Goal: Check status: Check status

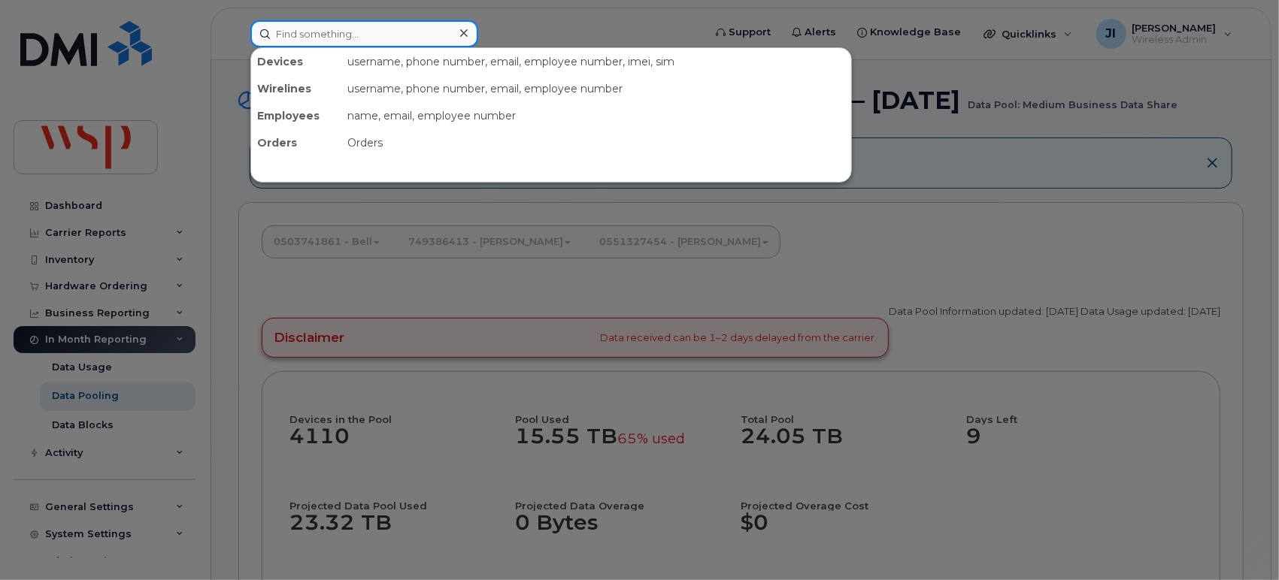
click at [416, 44] on input at bounding box center [364, 33] width 228 height 27
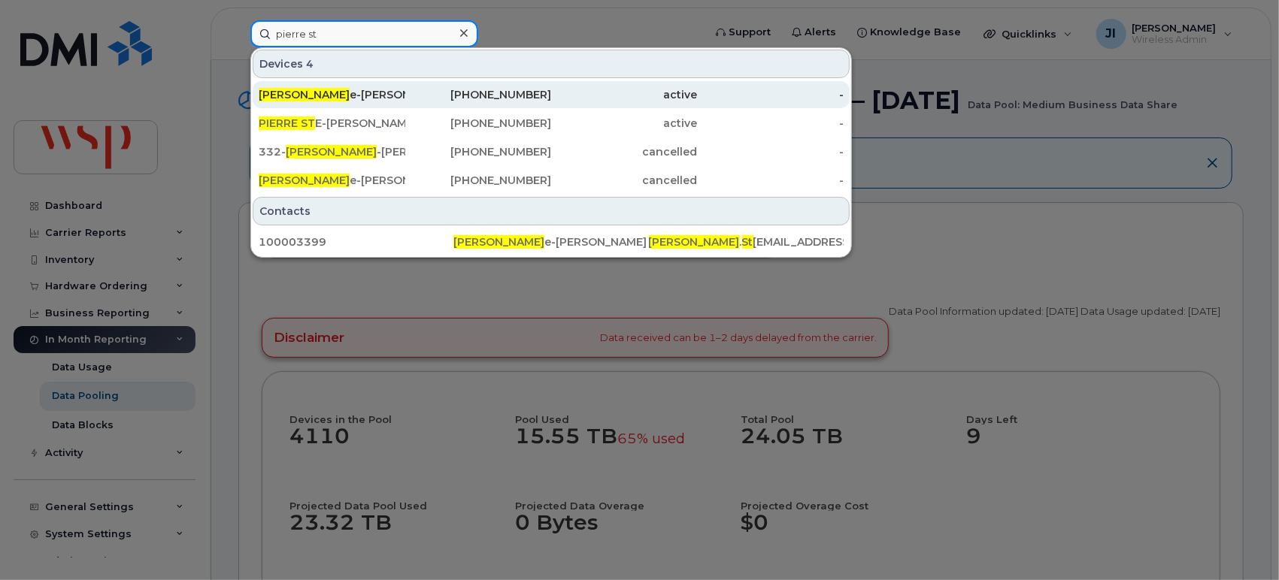
type input "pierre st"
click at [442, 84] on div "[PHONE_NUMBER]" at bounding box center [478, 94] width 147 height 27
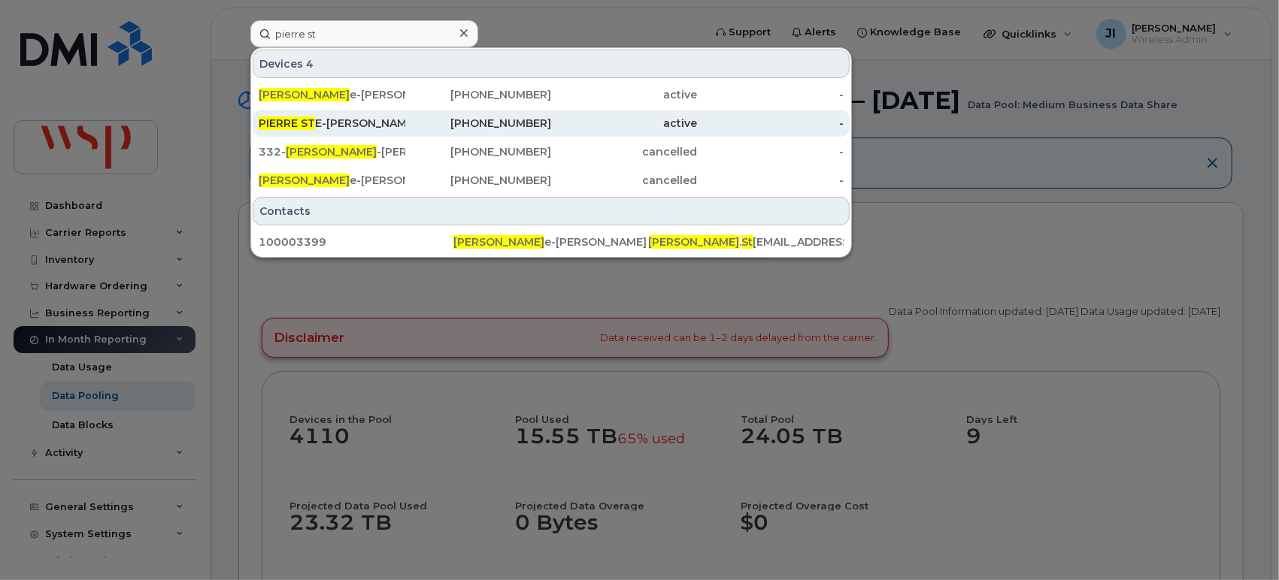
click at [379, 122] on div "PIERRE ST E-[PERSON_NAME]" at bounding box center [332, 123] width 147 height 15
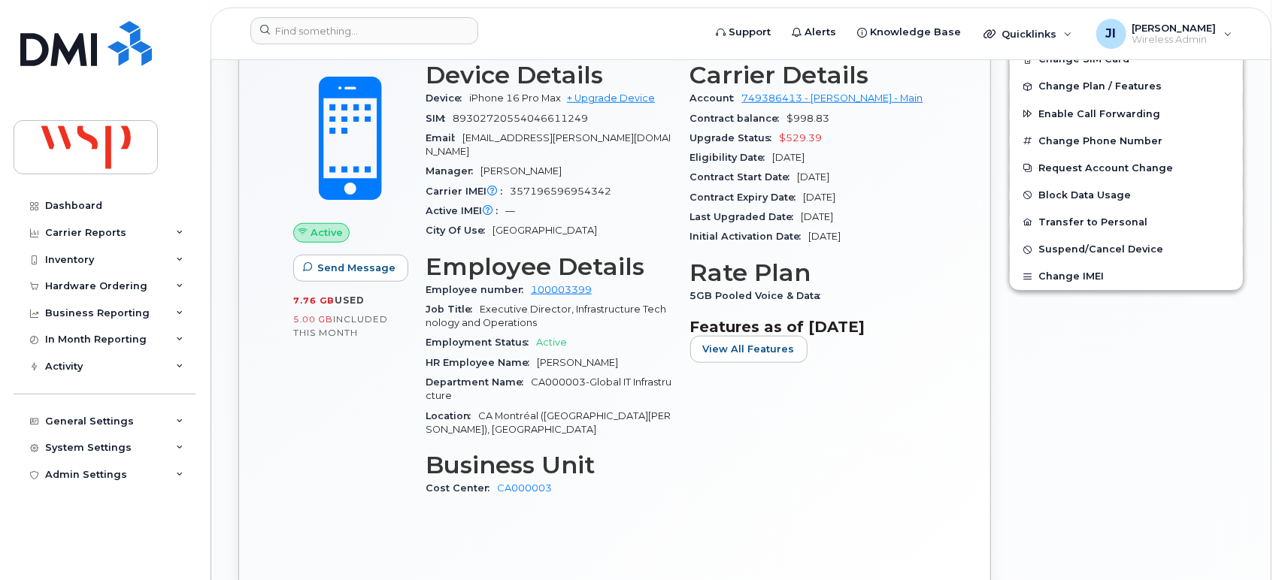
scroll to position [782, 0]
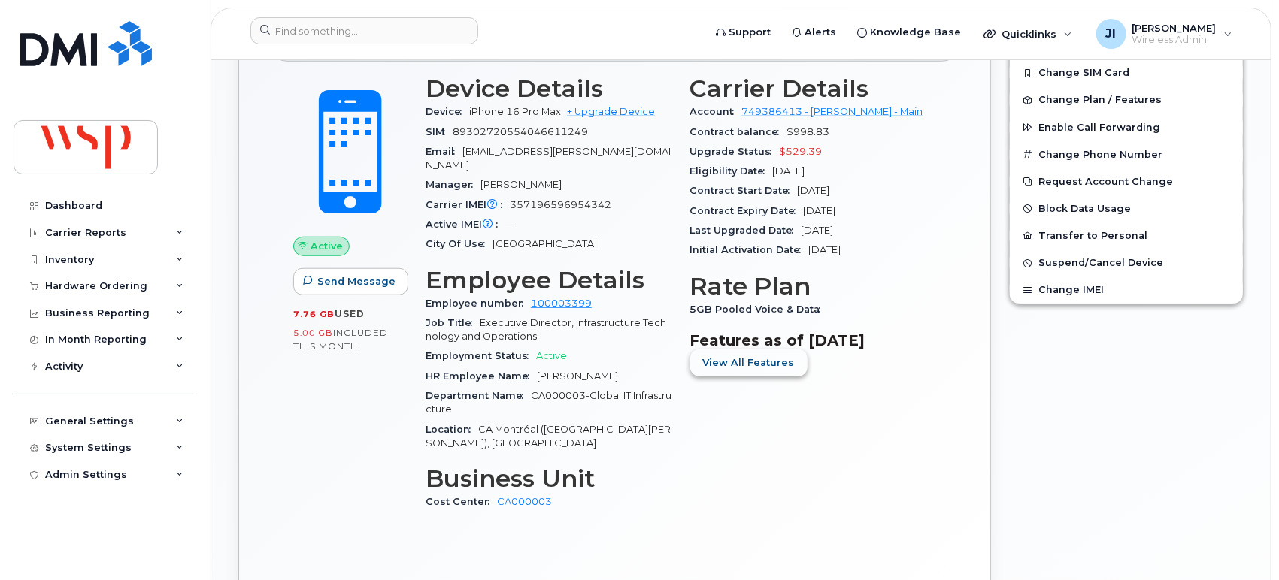
click at [740, 358] on span "View All Features" at bounding box center [749, 363] width 92 height 14
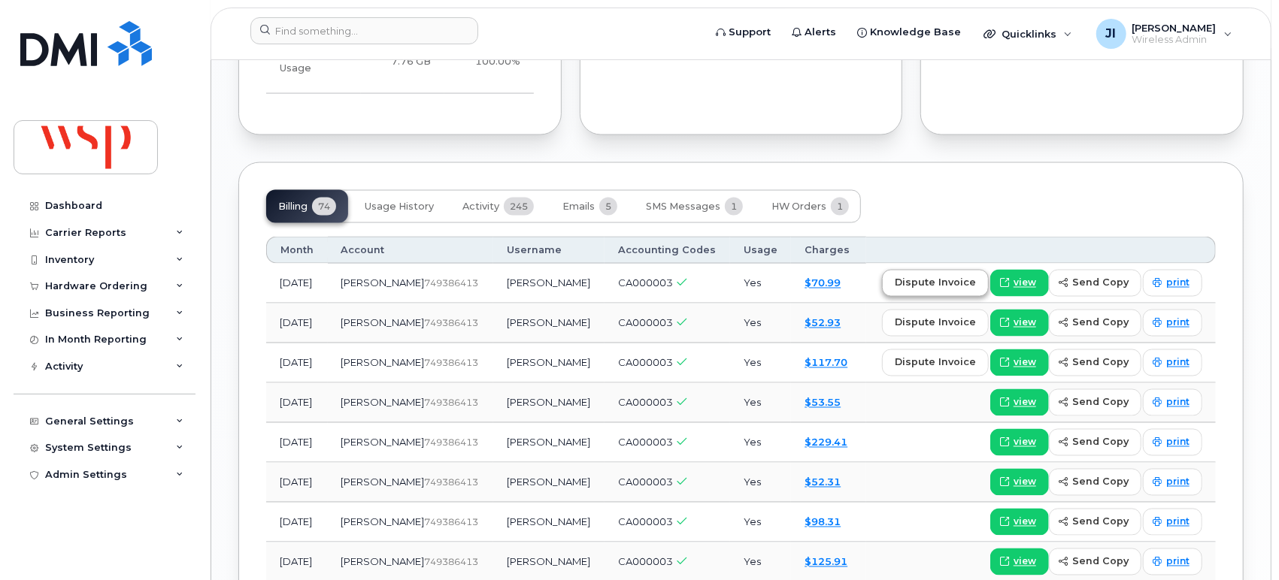
scroll to position [1664, 0]
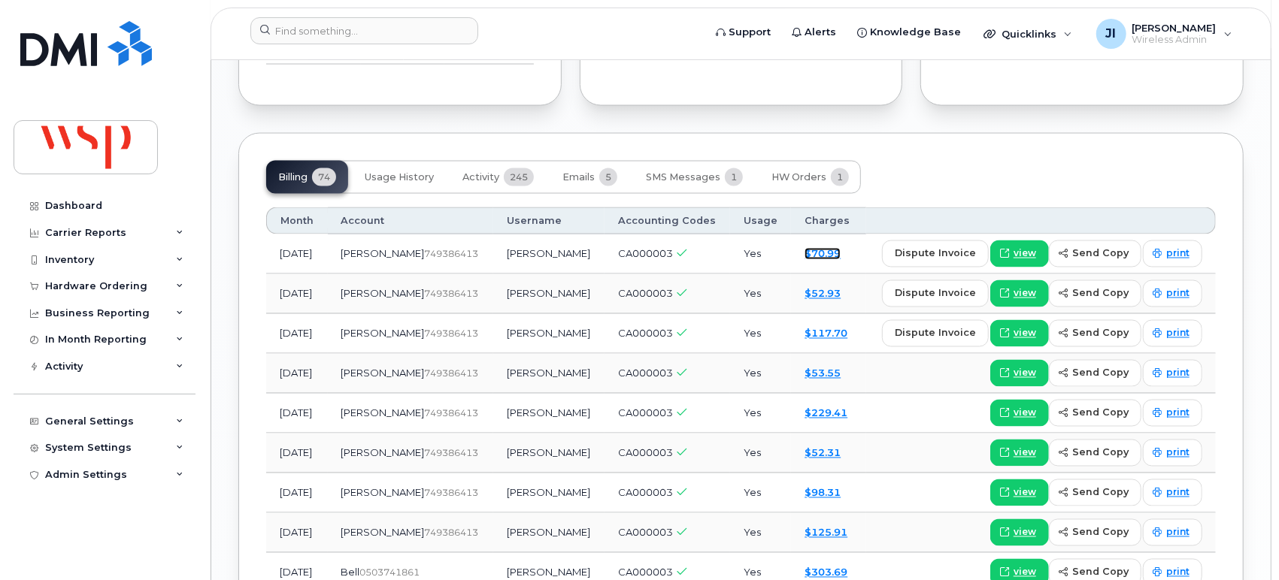
click at [820, 248] on link "$70.99" at bounding box center [822, 254] width 36 height 12
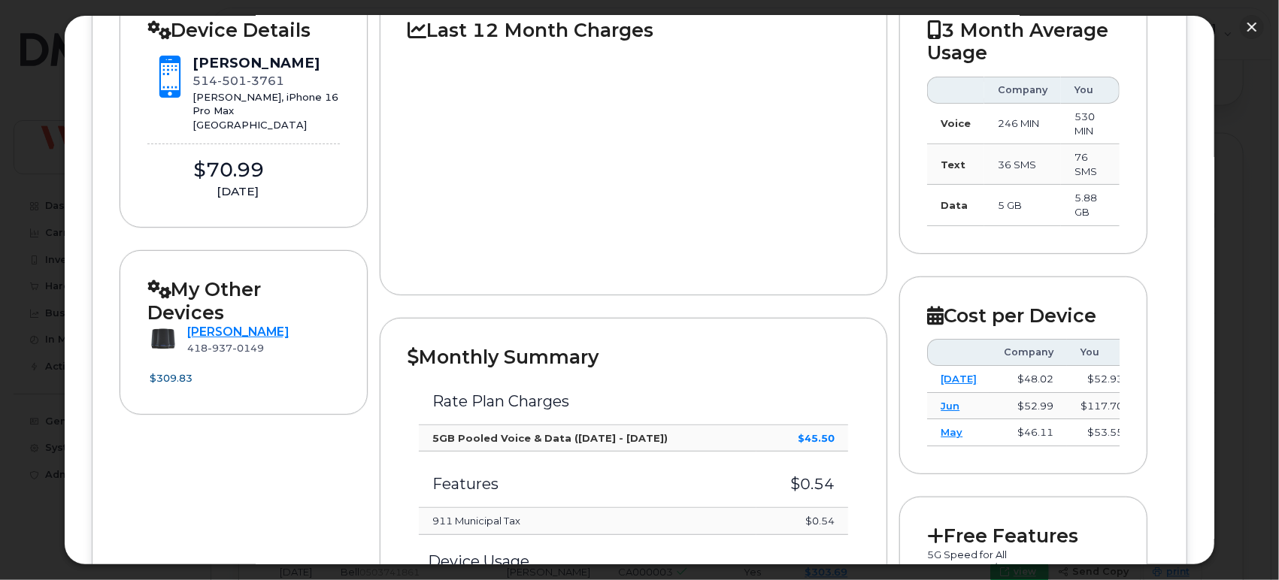
scroll to position [238, 0]
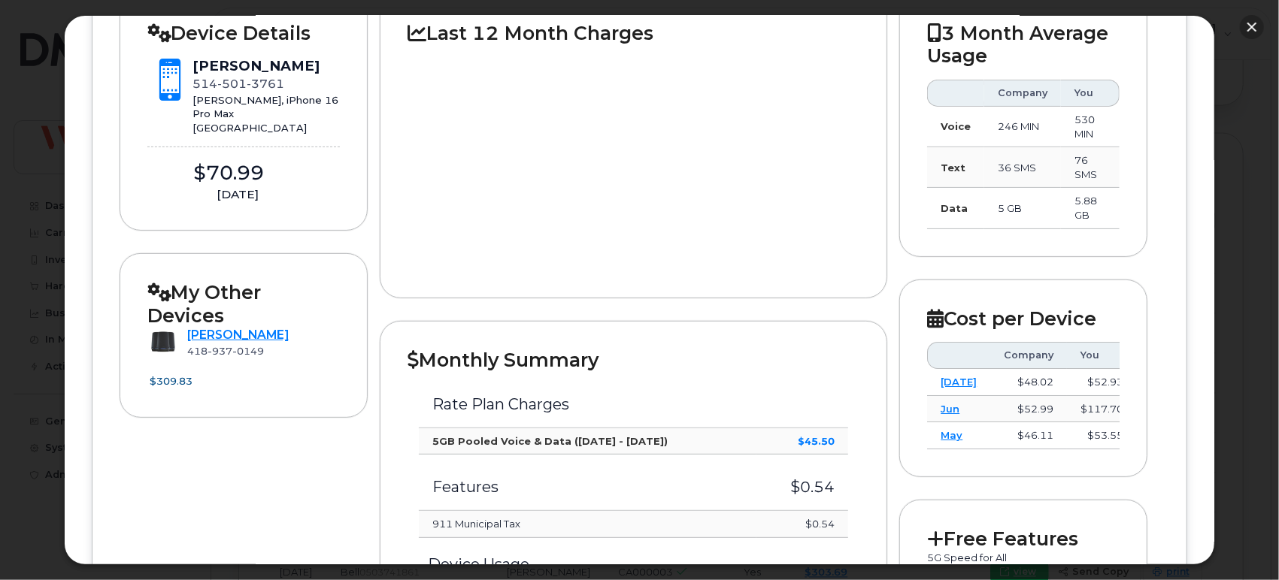
click at [1252, 26] on button "button" at bounding box center [1252, 27] width 24 height 24
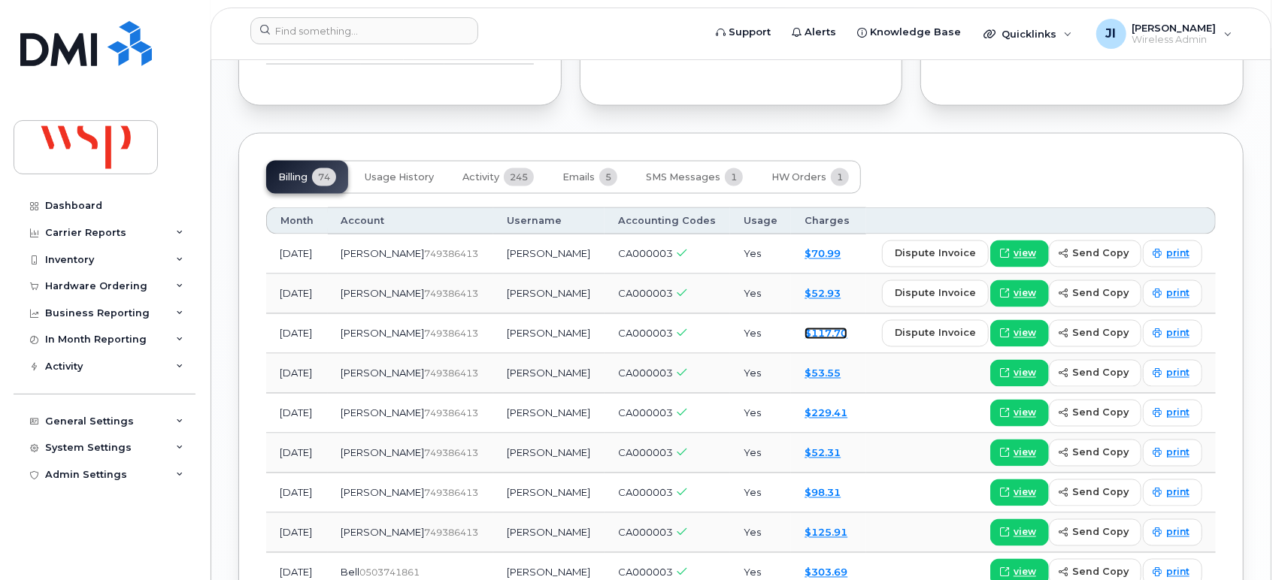
click at [810, 328] on link "$117.70" at bounding box center [825, 334] width 43 height 12
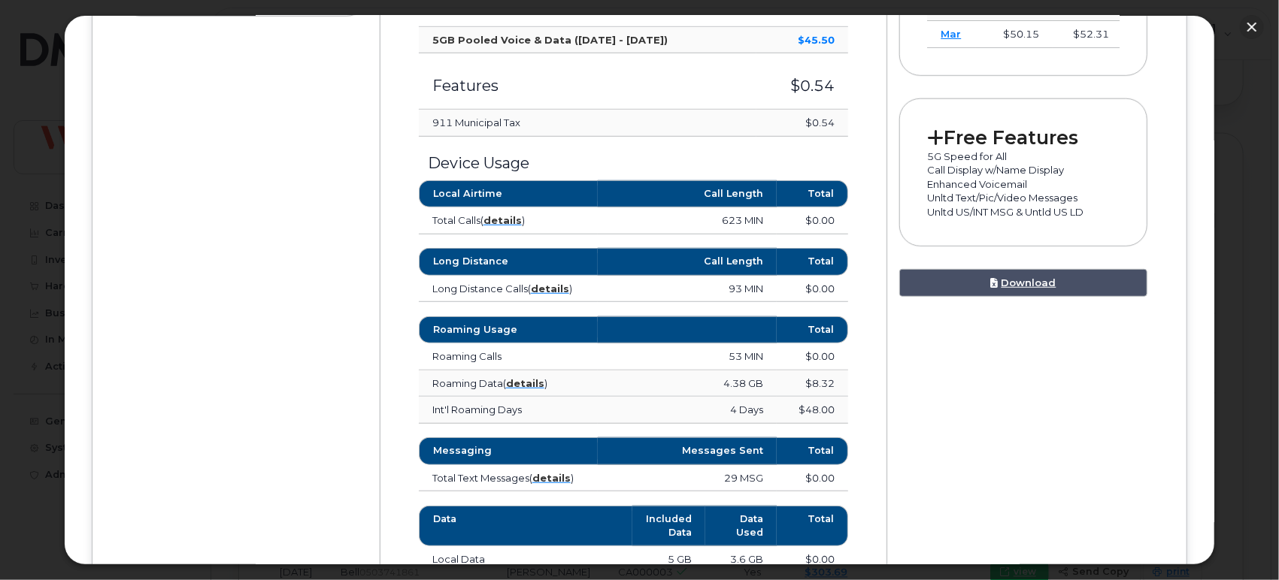
scroll to position [668, 0]
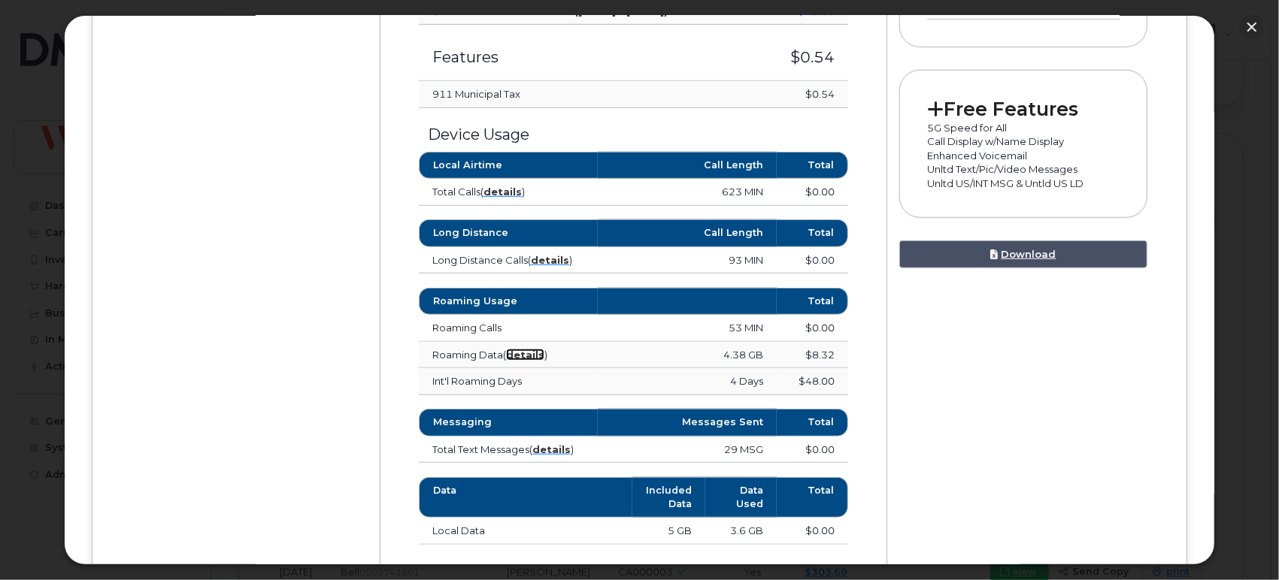
click at [517, 349] on strong "details" at bounding box center [525, 355] width 38 height 12
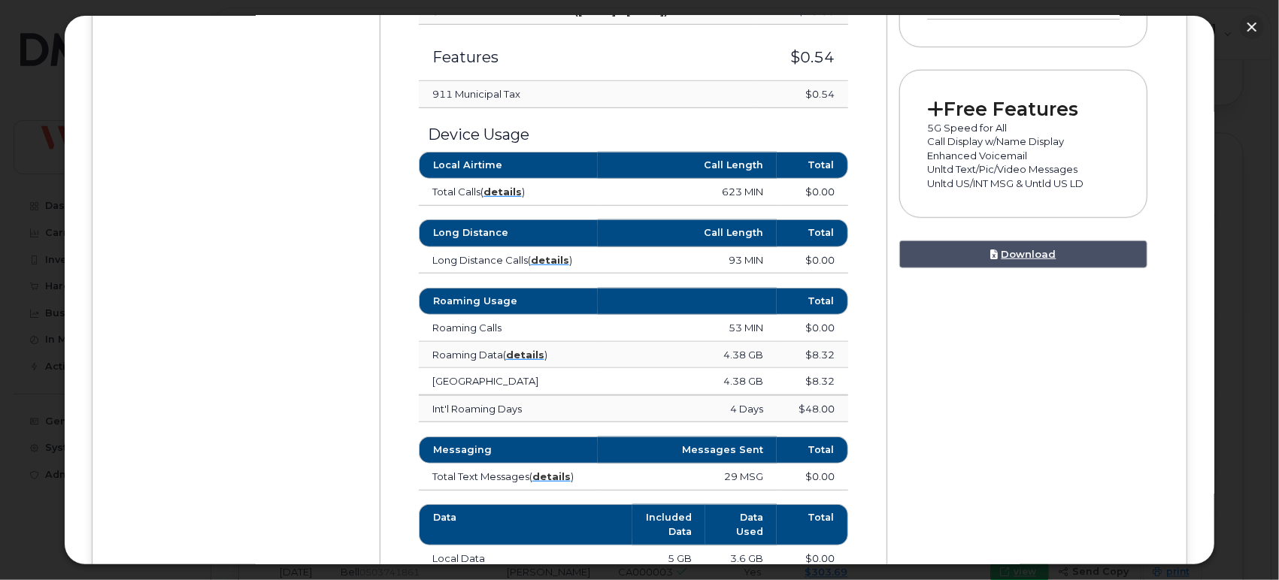
click at [526, 345] on td "Roaming Data ( details )" at bounding box center [508, 355] width 179 height 27
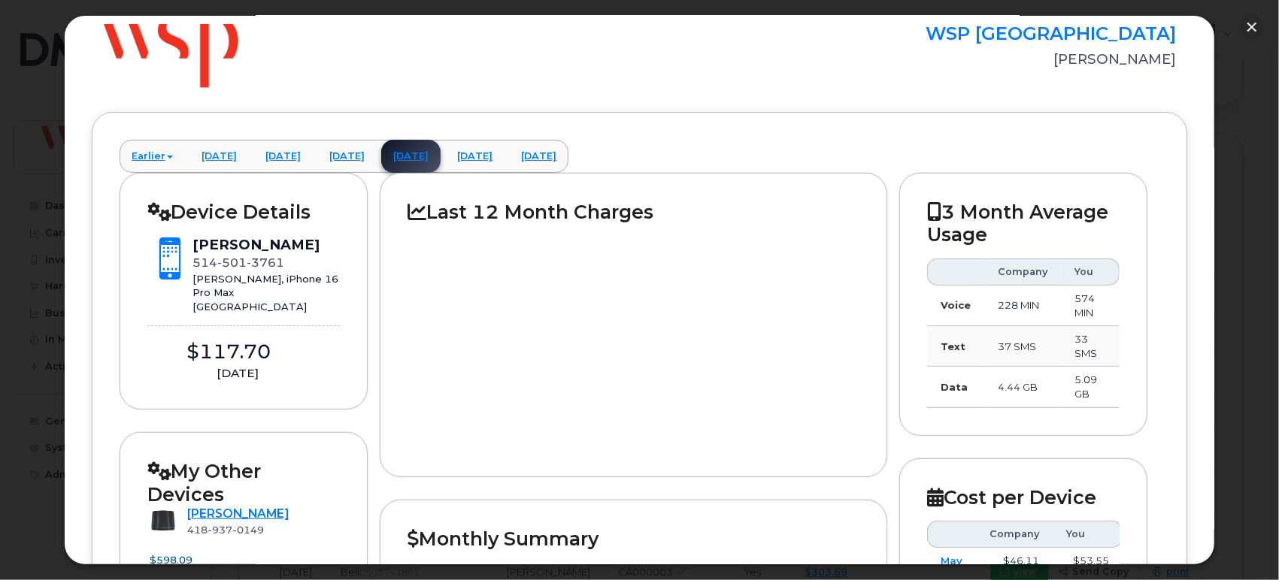
scroll to position [0, 0]
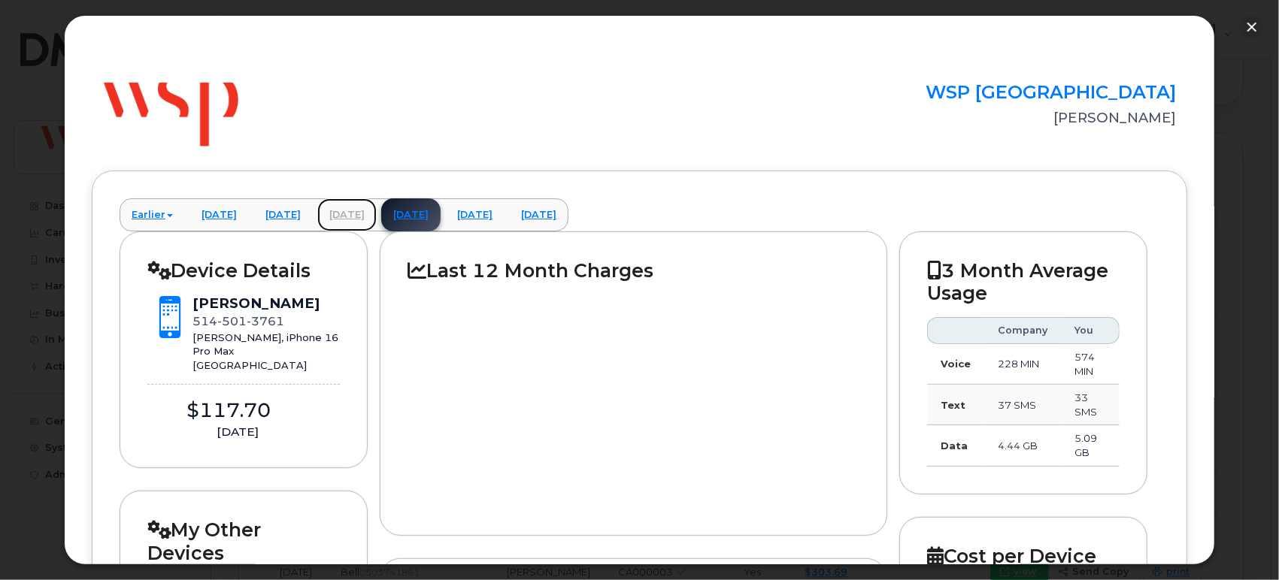
click at [377, 217] on link "May 2025" at bounding box center [346, 214] width 59 height 33
click at [1256, 28] on button "button" at bounding box center [1252, 27] width 24 height 24
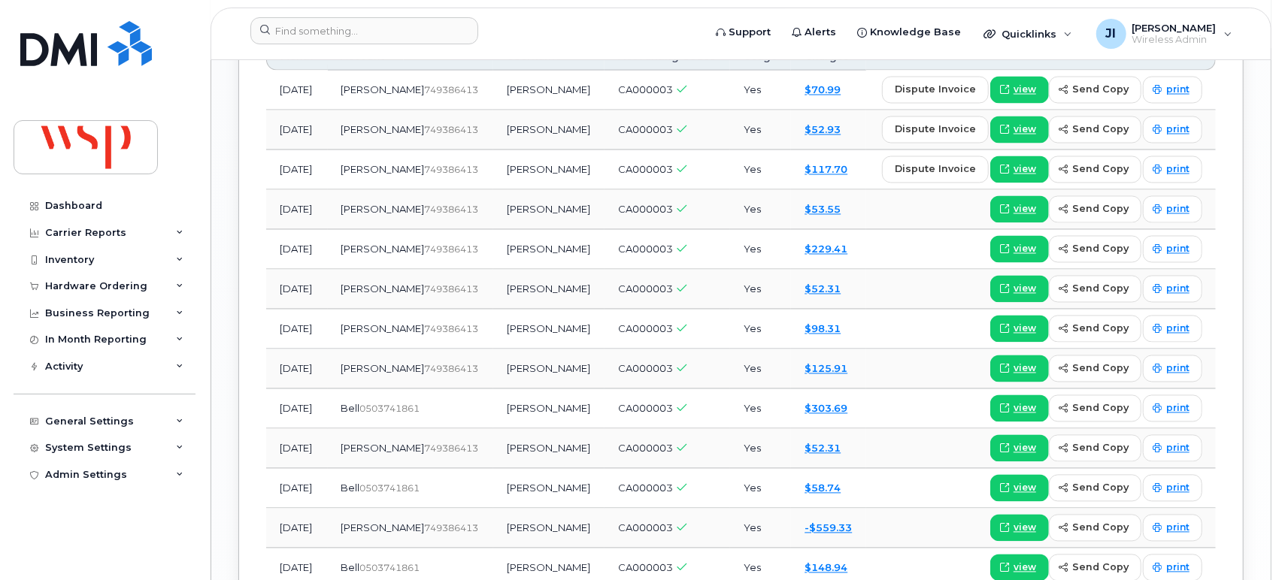
scroll to position [1831, 0]
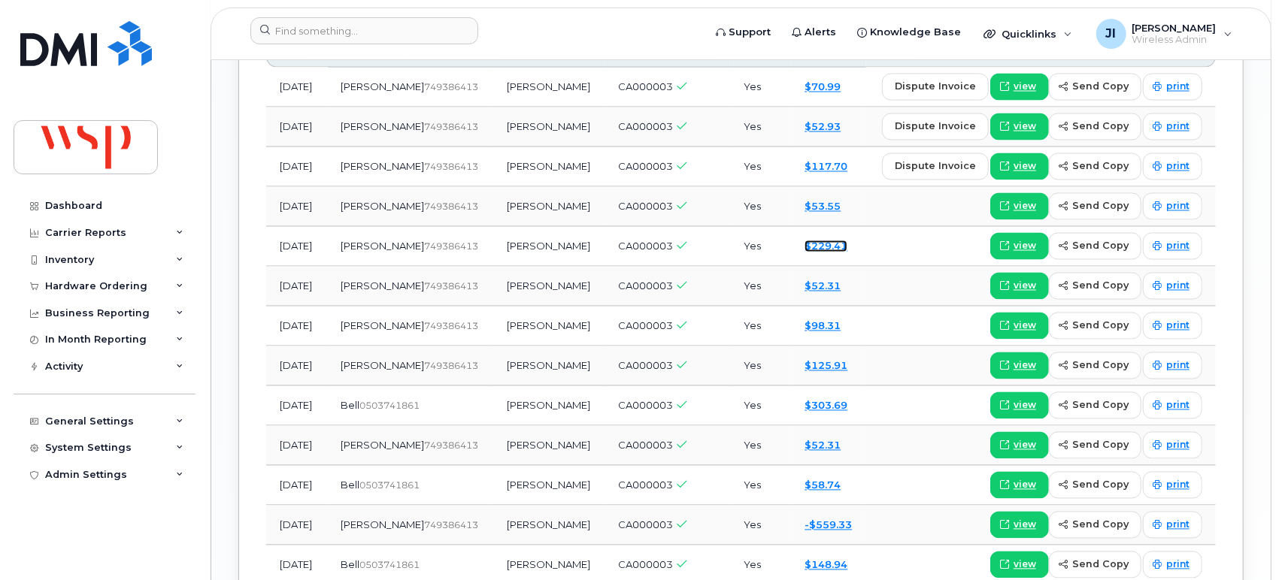
click at [829, 241] on link "$229.41" at bounding box center [825, 247] width 43 height 12
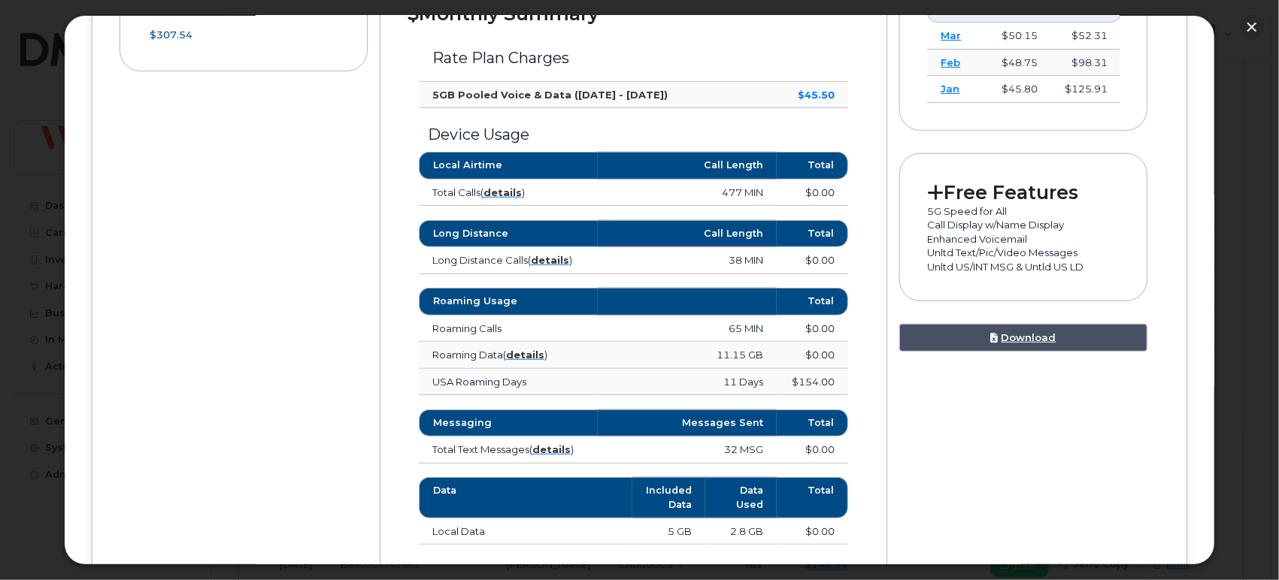
scroll to position [752, 0]
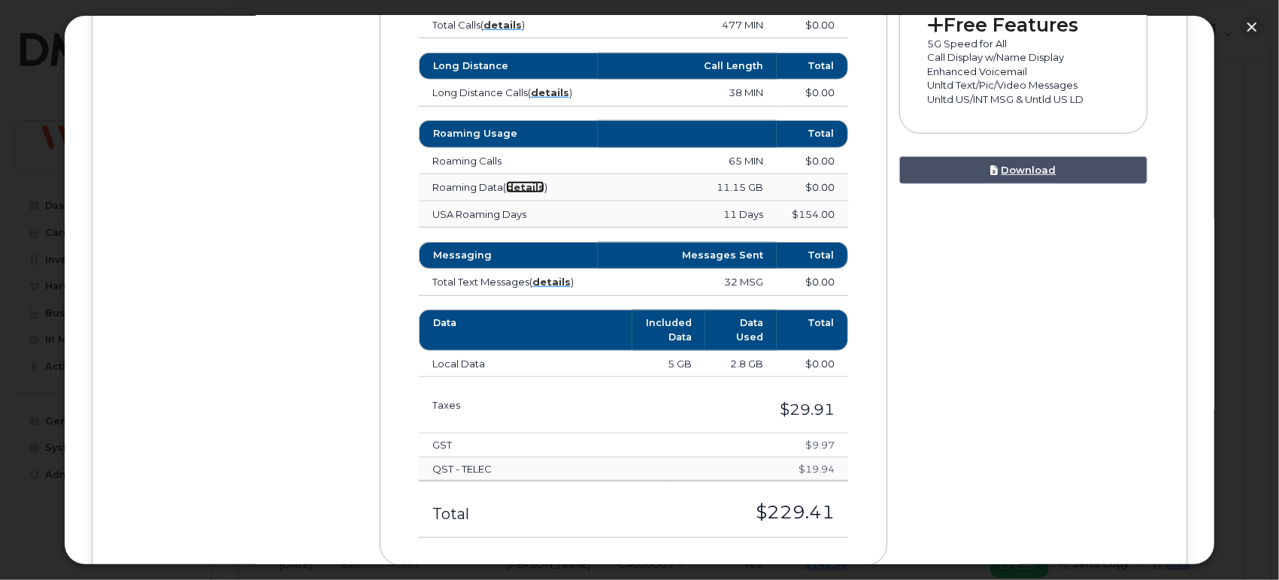
click at [536, 189] on strong "details" at bounding box center [525, 187] width 38 height 12
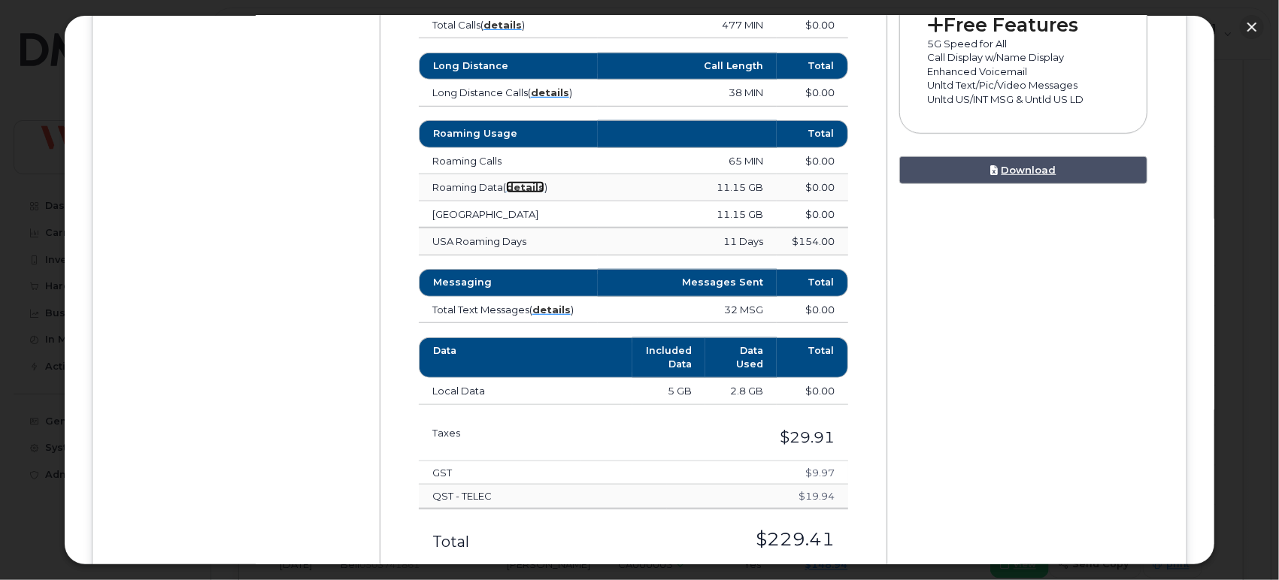
click at [538, 183] on strong "details" at bounding box center [525, 187] width 38 height 12
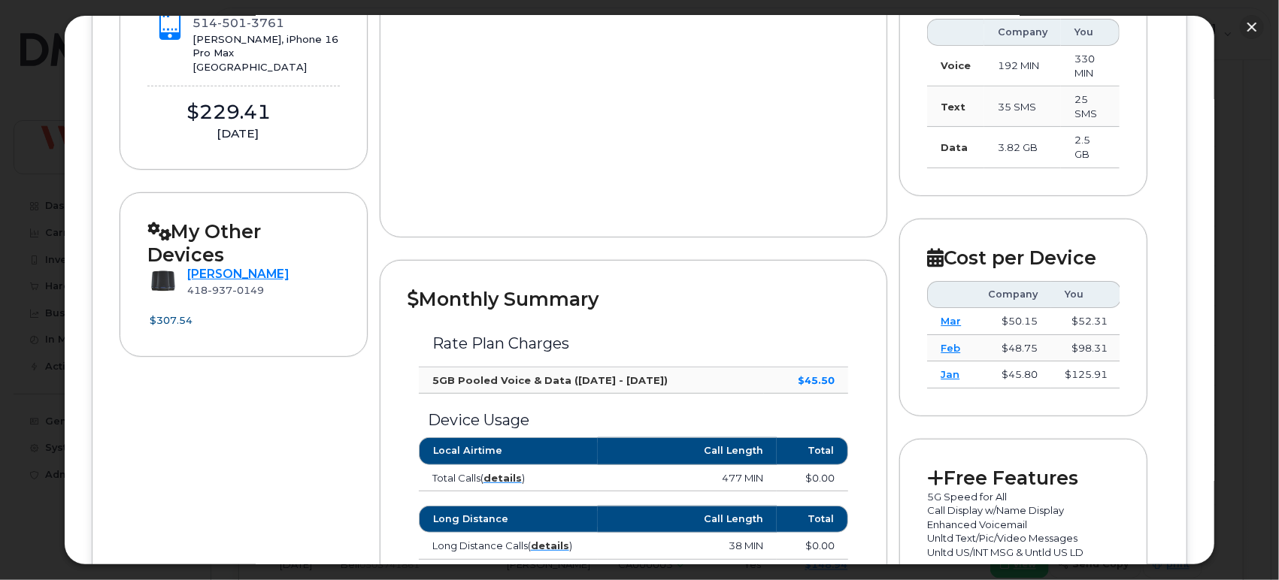
scroll to position [0, 0]
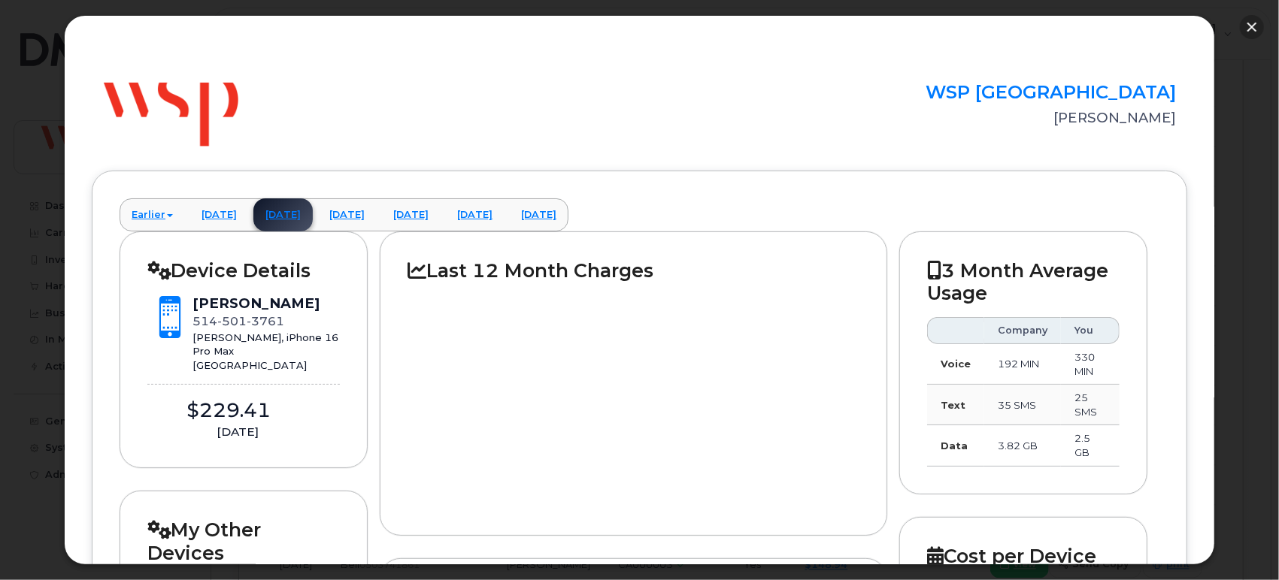
click at [1255, 24] on button "button" at bounding box center [1252, 27] width 24 height 24
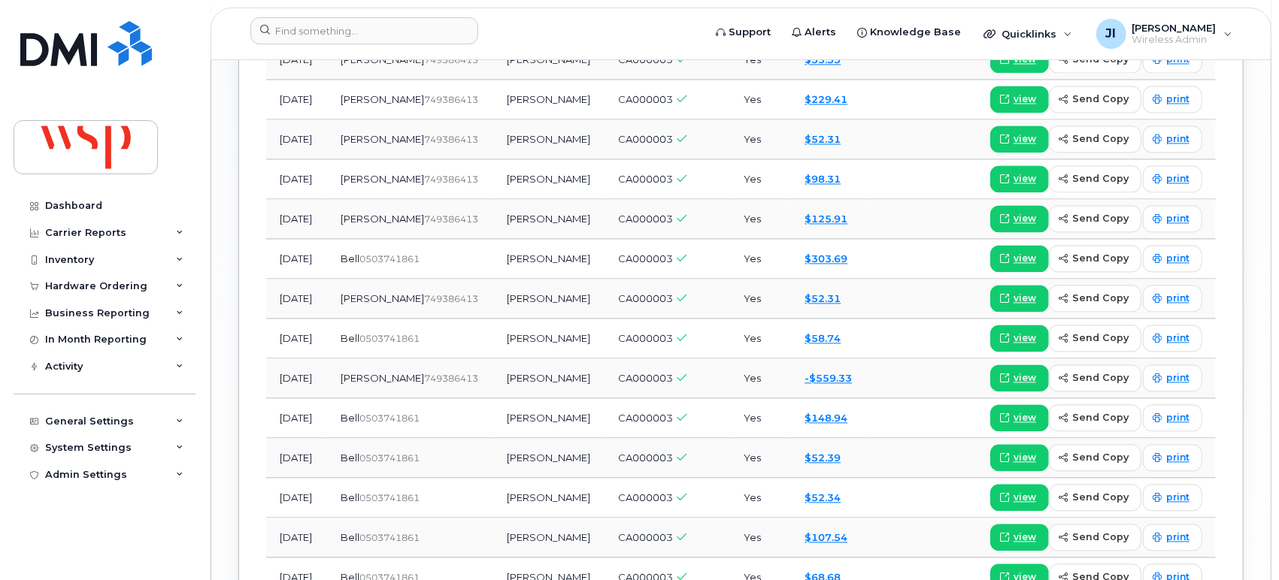
scroll to position [1998, 0]
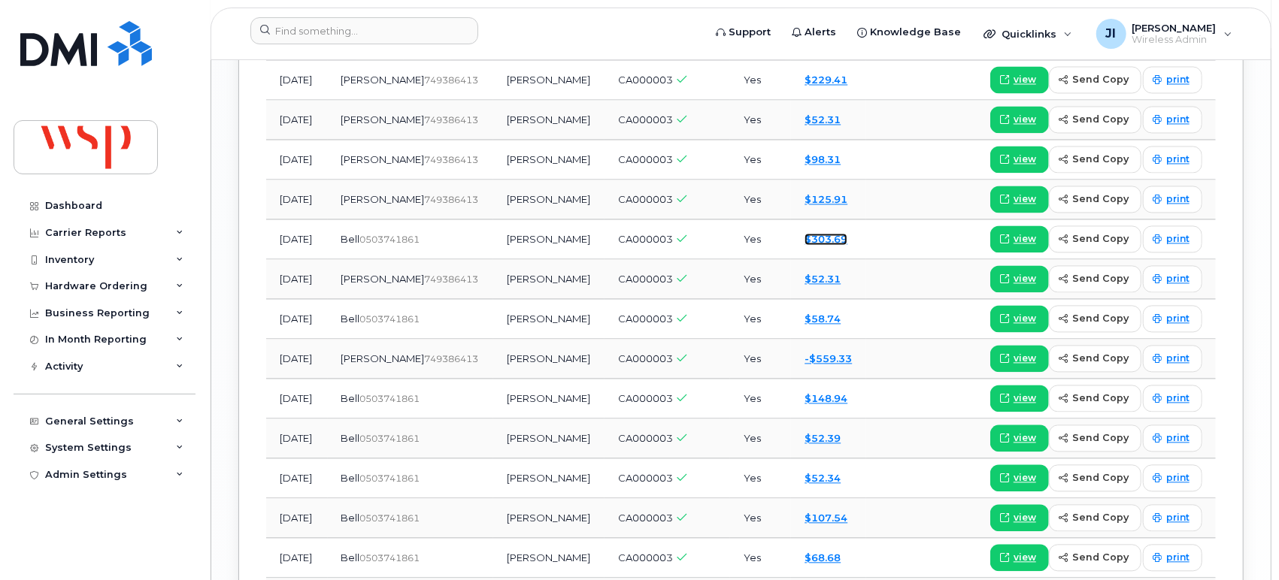
click at [812, 233] on link "$303.69" at bounding box center [825, 239] width 43 height 12
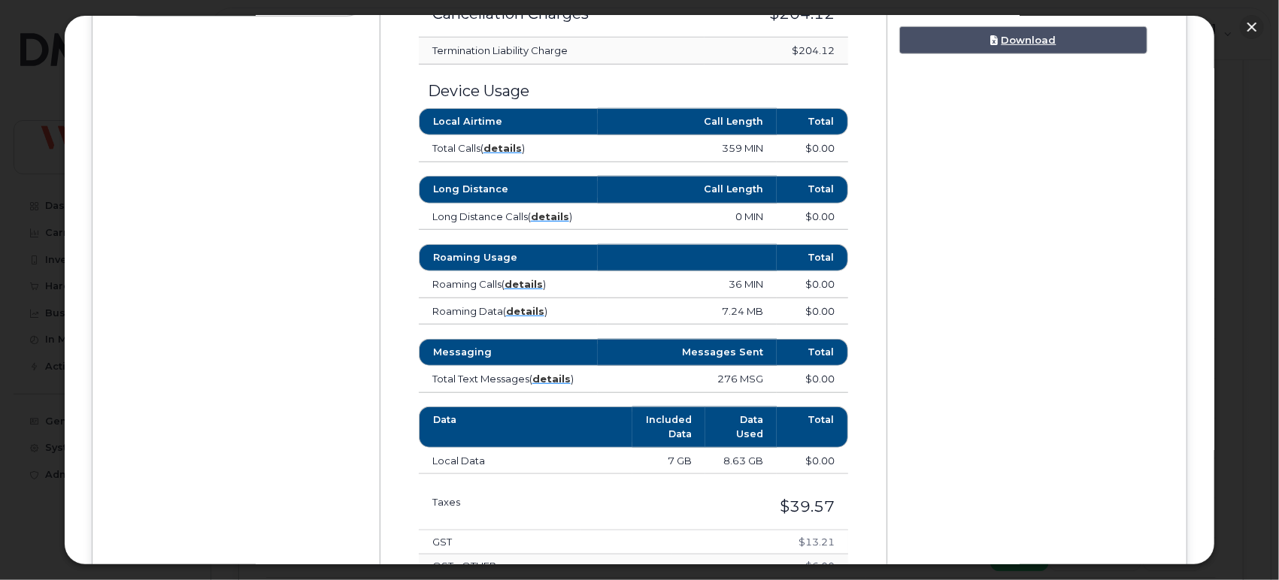
scroll to position [752, 0]
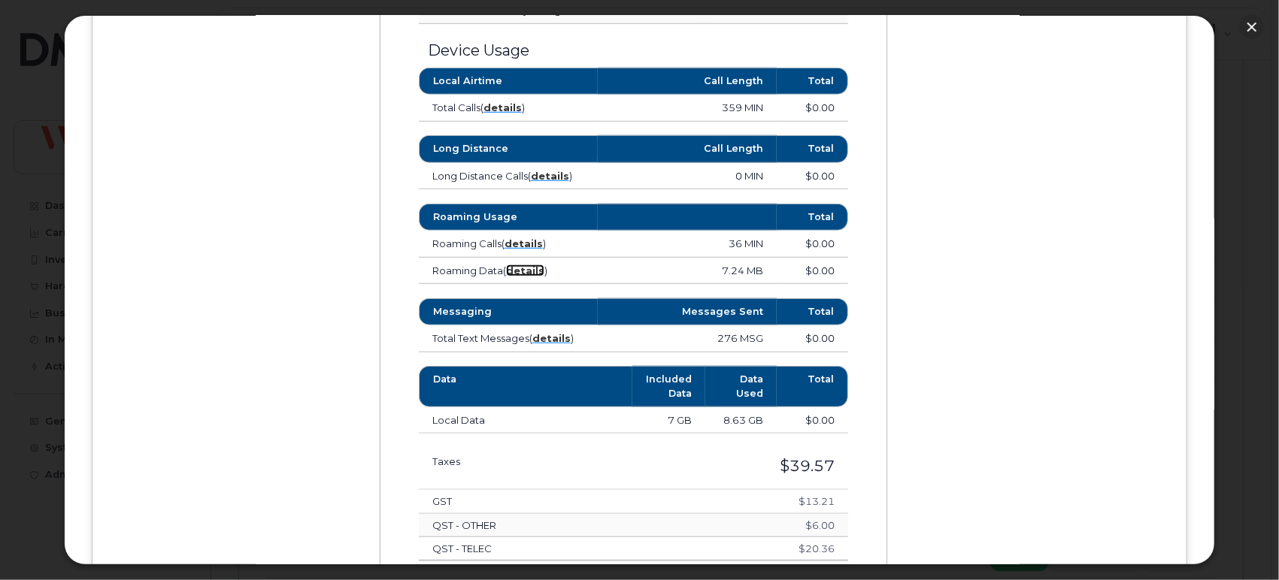
click at [522, 266] on strong "details" at bounding box center [525, 271] width 38 height 12
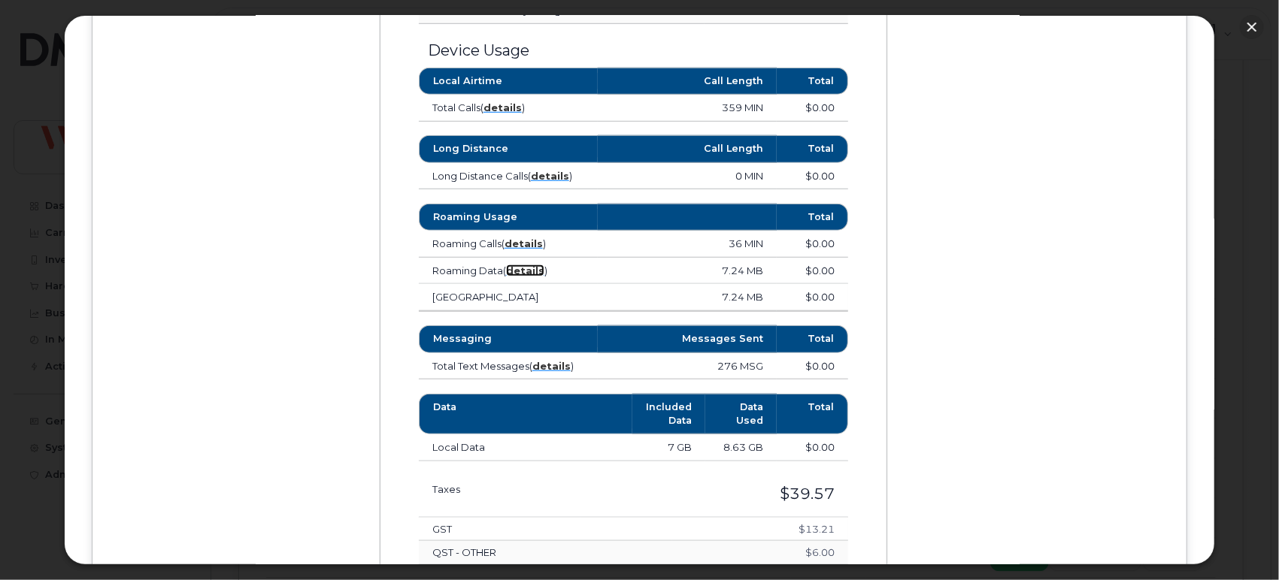
click at [522, 265] on strong "details" at bounding box center [525, 271] width 38 height 12
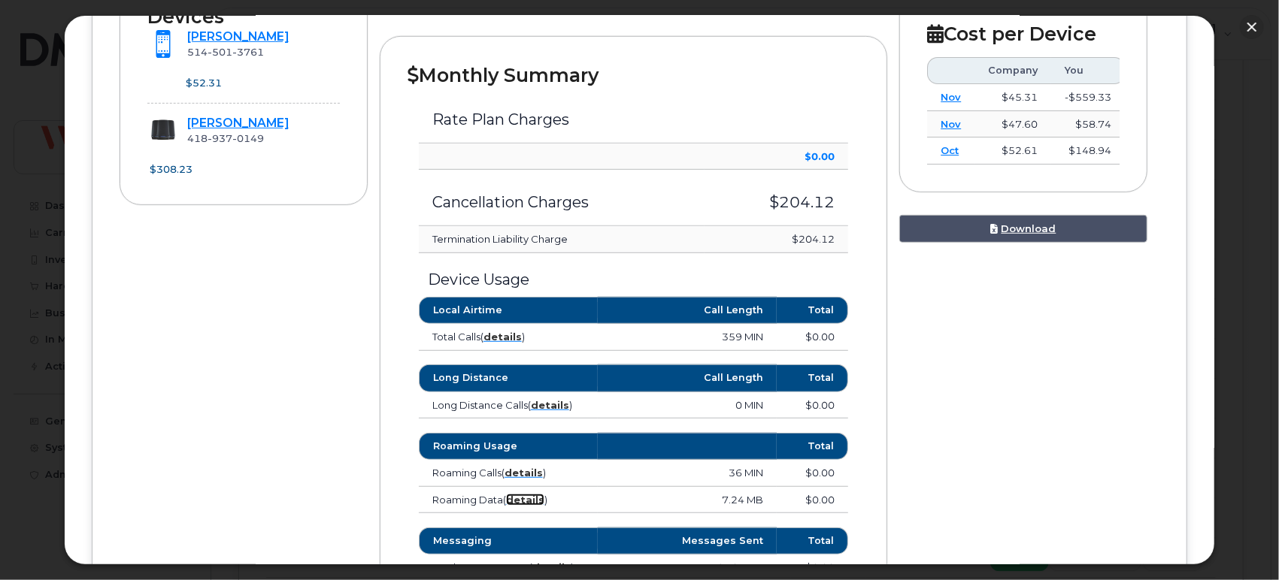
scroll to position [501, 0]
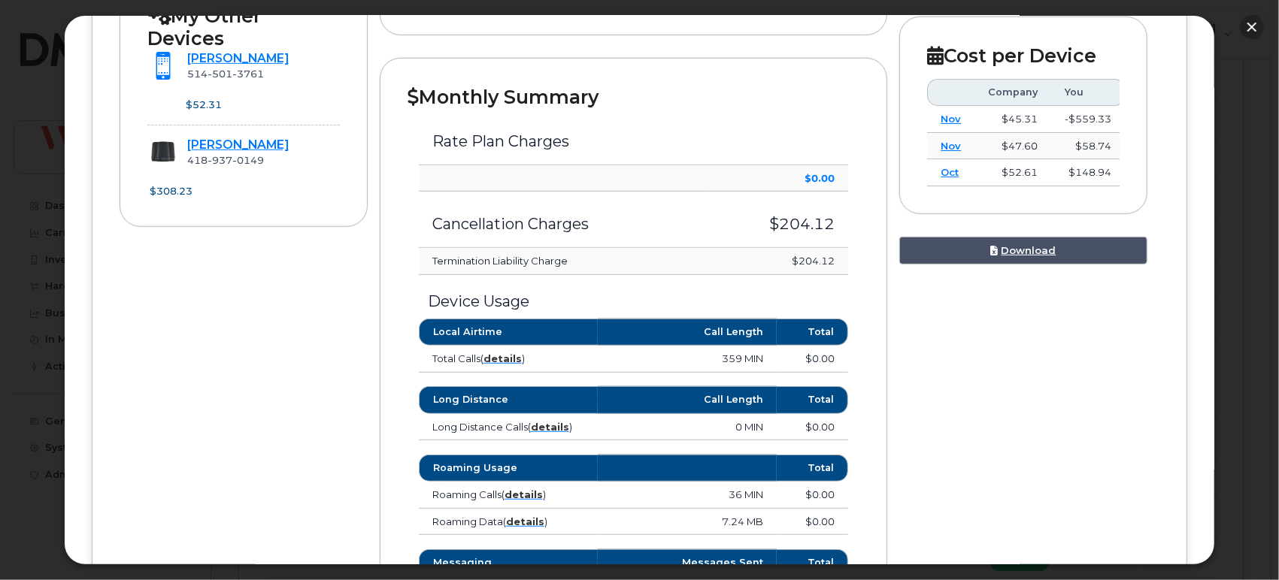
click at [1252, 26] on button "button" at bounding box center [1252, 27] width 24 height 24
